Goal: Information Seeking & Learning: Learn about a topic

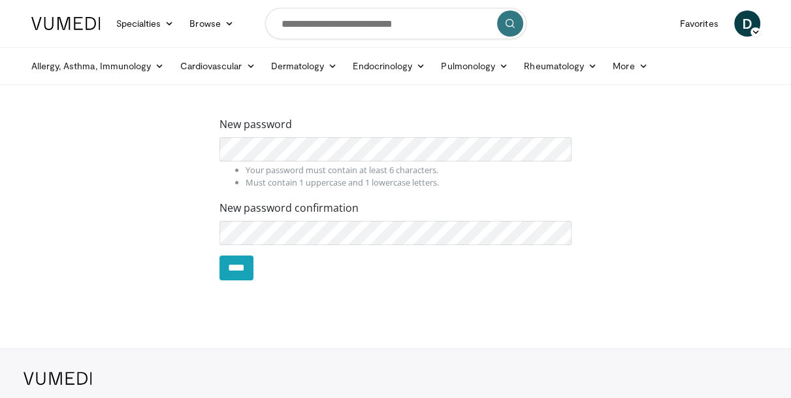
click at [199, 168] on div "New password Your password must contain at least 6 characters. Must contain 1 u…" at bounding box center [396, 203] width 745 height 174
click at [239, 272] on input "****" at bounding box center [237, 267] width 34 height 25
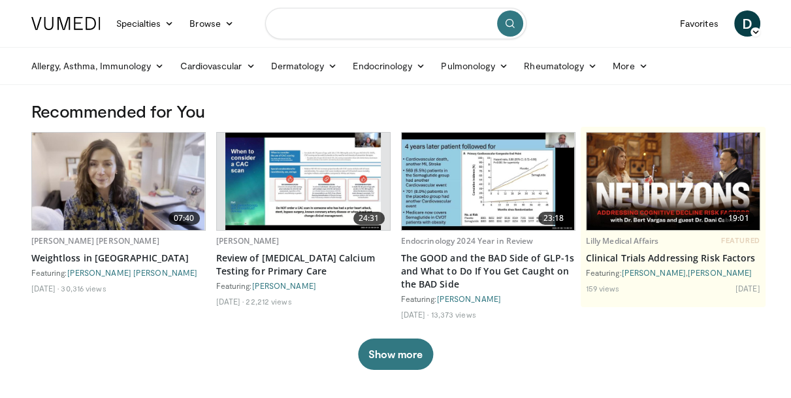
click at [438, 30] on input "Search topics, interventions" at bounding box center [395, 23] width 261 height 31
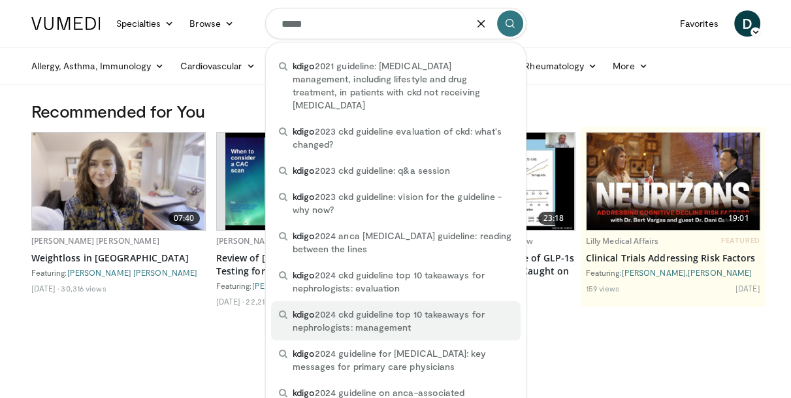
click at [364, 308] on span "kdigo 2024 ckd guideline top 10 takeaways for nephrologists: management" at bounding box center [403, 321] width 220 height 26
type input "**********"
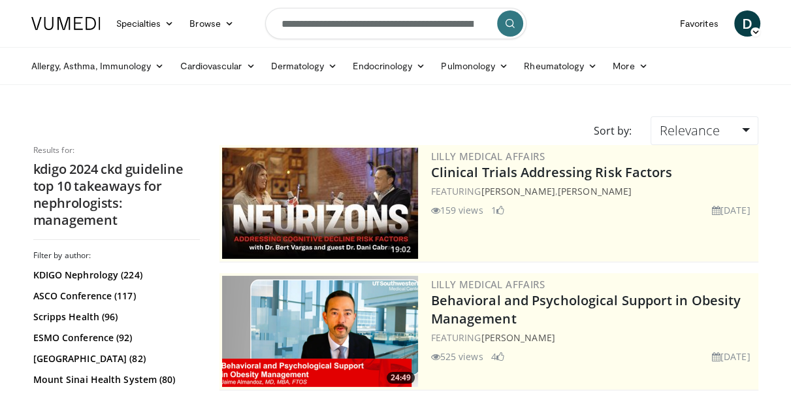
scroll to position [87, 0]
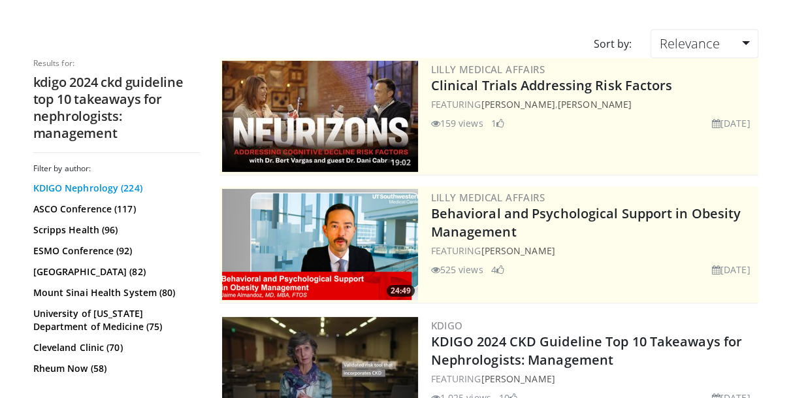
click at [99, 186] on link "KDIGO Nephrology (224)" at bounding box center [114, 188] width 163 height 13
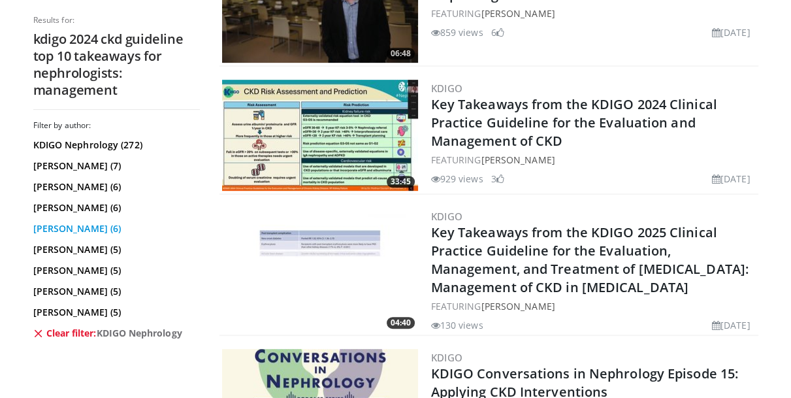
scroll to position [610, 0]
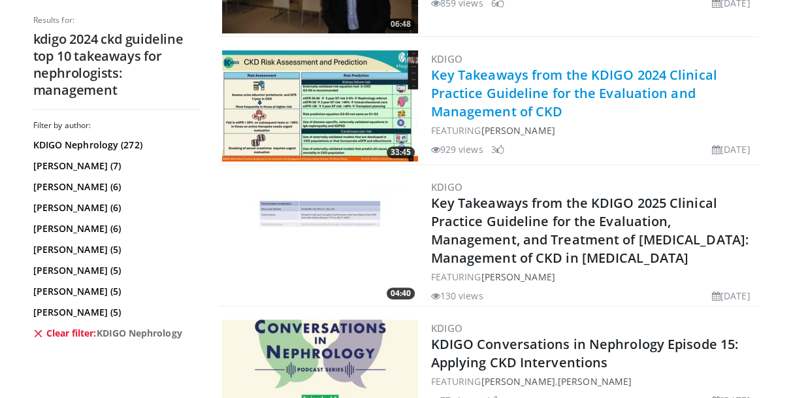
click at [576, 97] on link "Key Takeaways from the KDIGO 2024 Clinical Practice Guideline for the Evaluatio…" at bounding box center [574, 93] width 286 height 54
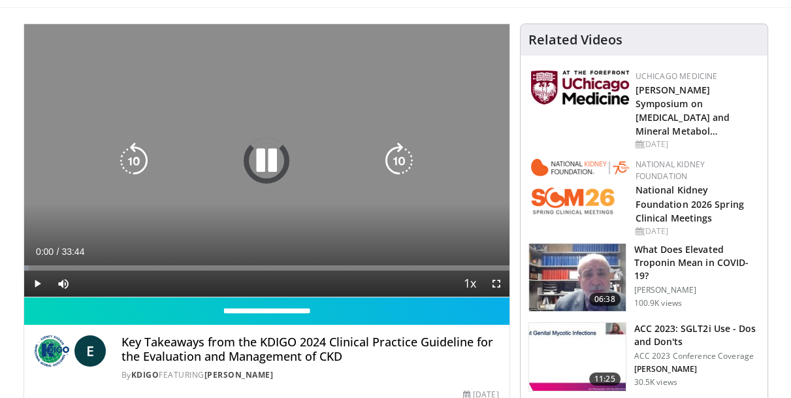
scroll to position [87, 0]
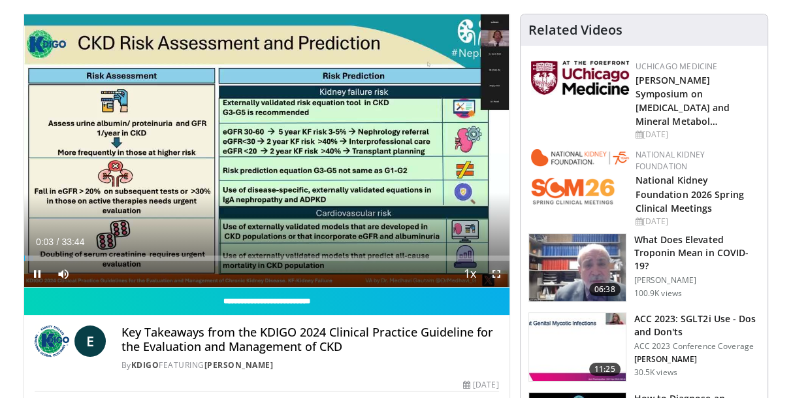
click at [492, 272] on span "Video Player" at bounding box center [496, 274] width 26 height 26
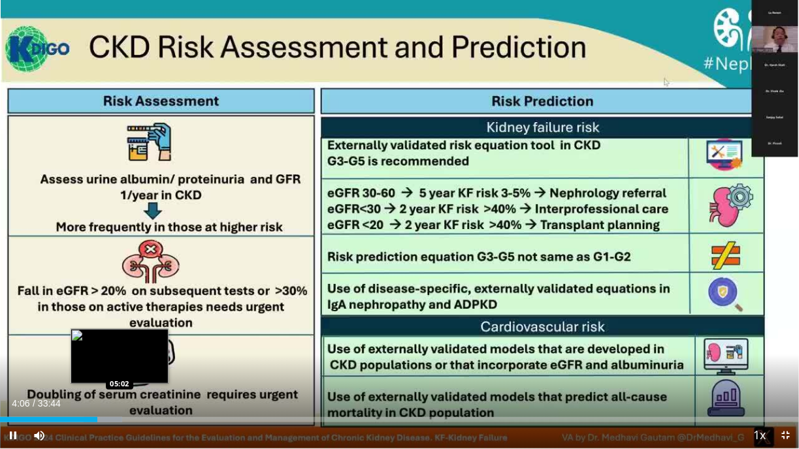
click at [120, 397] on div "Loaded : 15.29% 04:06 05:02" at bounding box center [399, 419] width 799 height 5
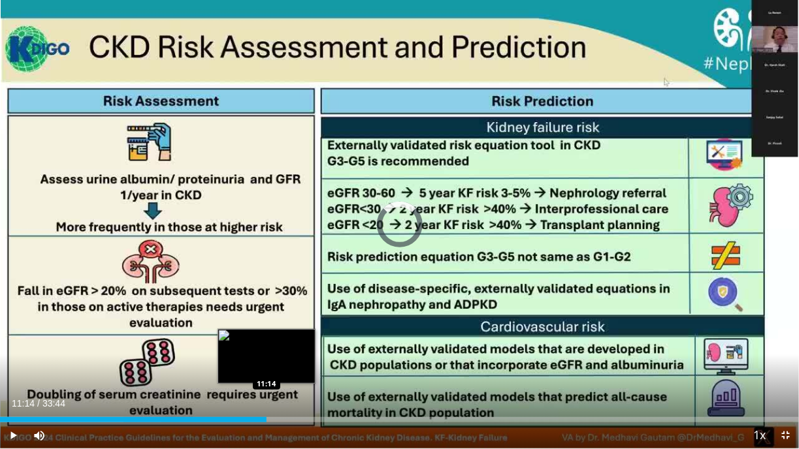
click at [267, 397] on div "Loaded : 20.22% 05:48 11:14" at bounding box center [399, 419] width 799 height 5
